Goal: Check status: Check status

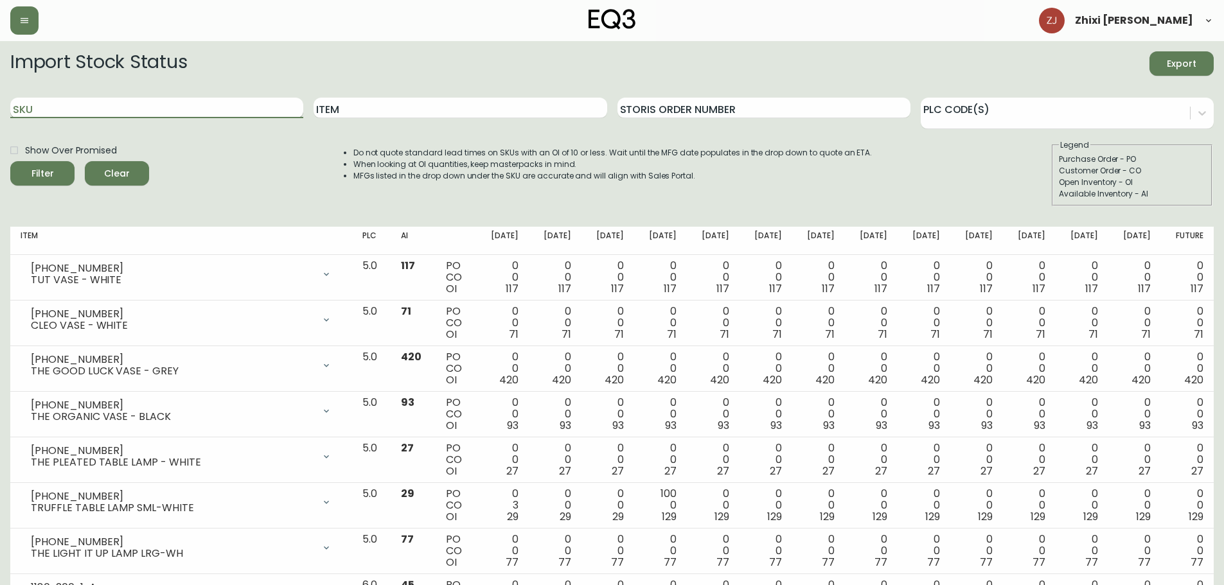
click at [159, 102] on input "SKU" at bounding box center [156, 108] width 293 height 21
click at [10, 161] on button "Filter" at bounding box center [42, 173] width 64 height 24
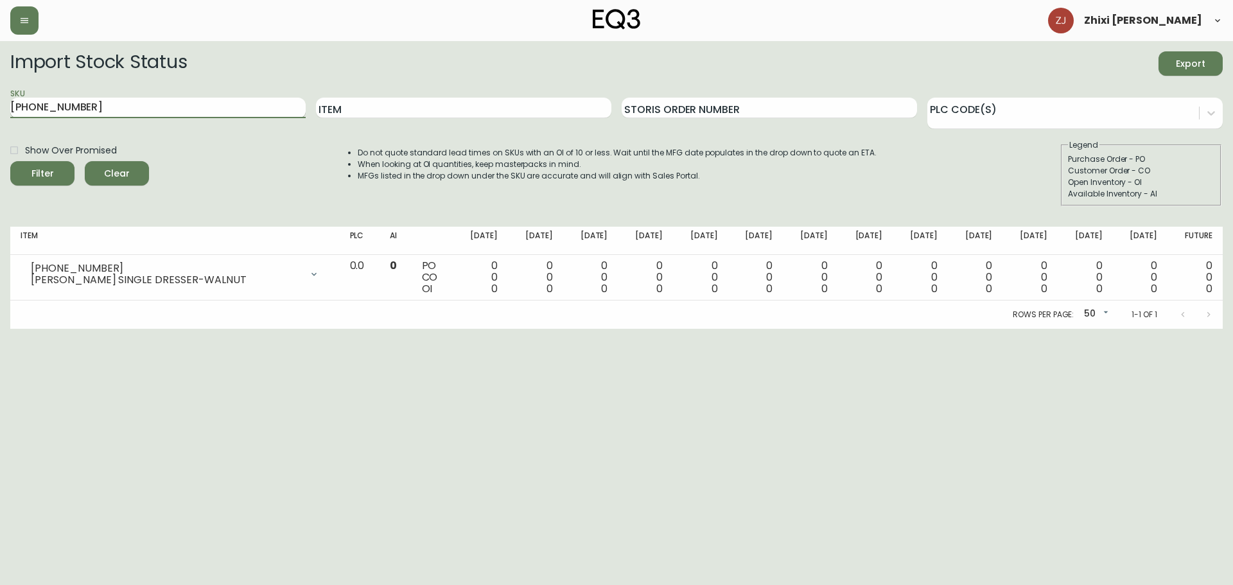
type input "[PHONE_NUMBER]"
click at [10, 161] on button "Filter" at bounding box center [42, 173] width 64 height 24
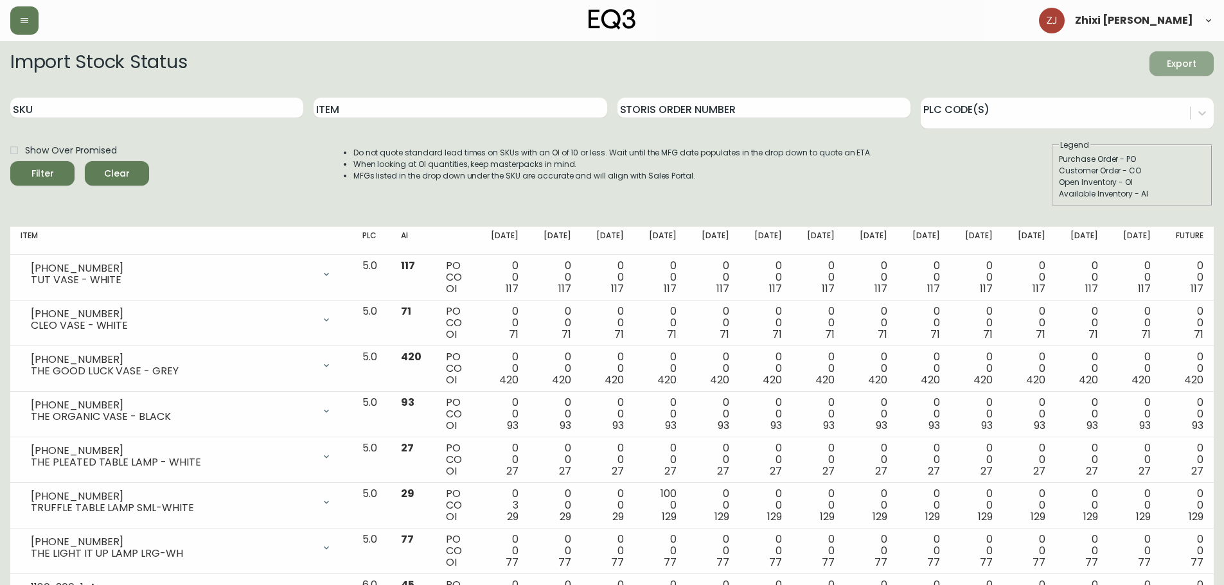
click at [1185, 66] on span "Export" at bounding box center [1181, 64] width 44 height 16
